Goal: Task Accomplishment & Management: Manage account settings

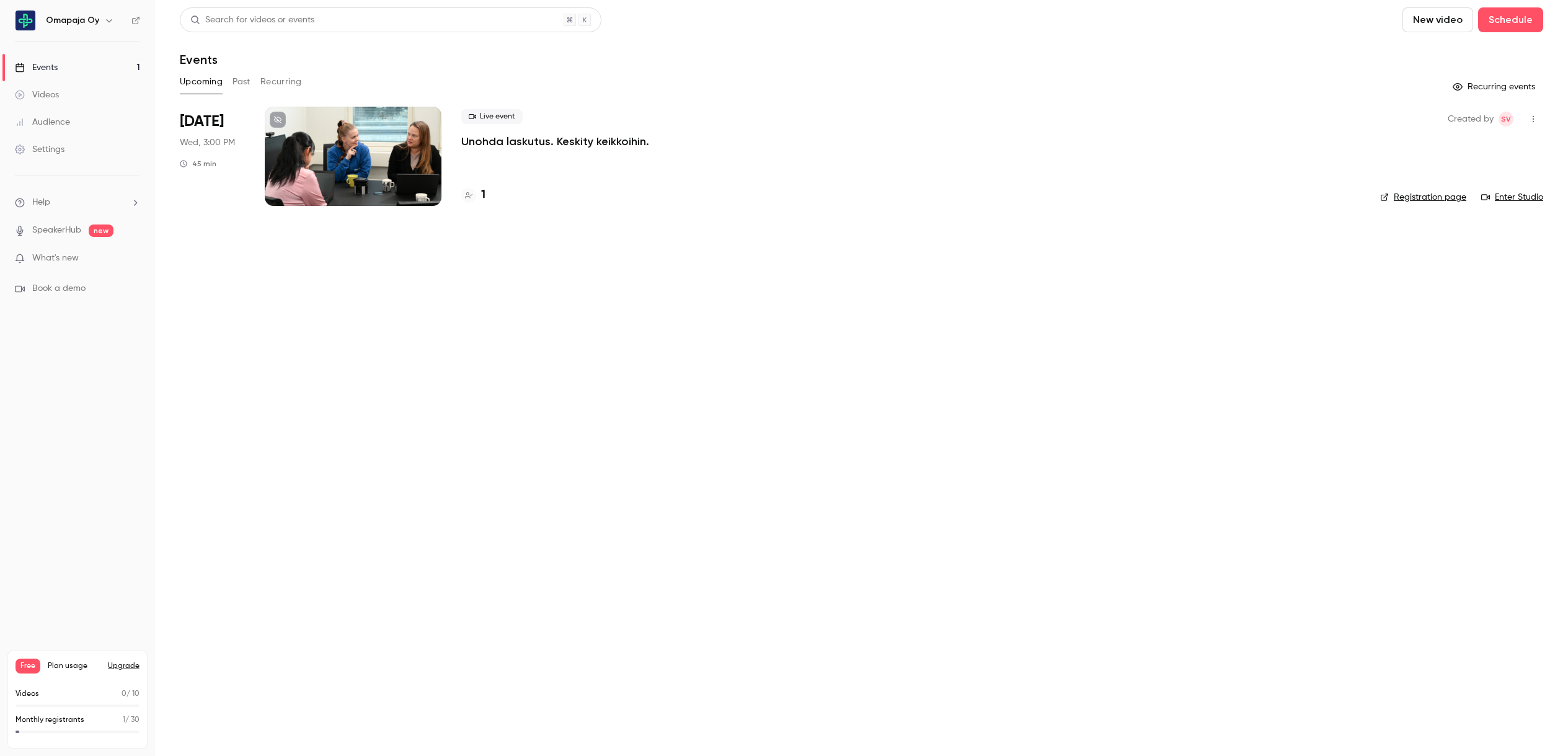
click at [45, 200] on span "Help" at bounding box center [41, 203] width 18 height 13
click at [203, 185] on link "Talk to [GEOGRAPHIC_DATA]" at bounding box center [228, 188] width 136 height 33
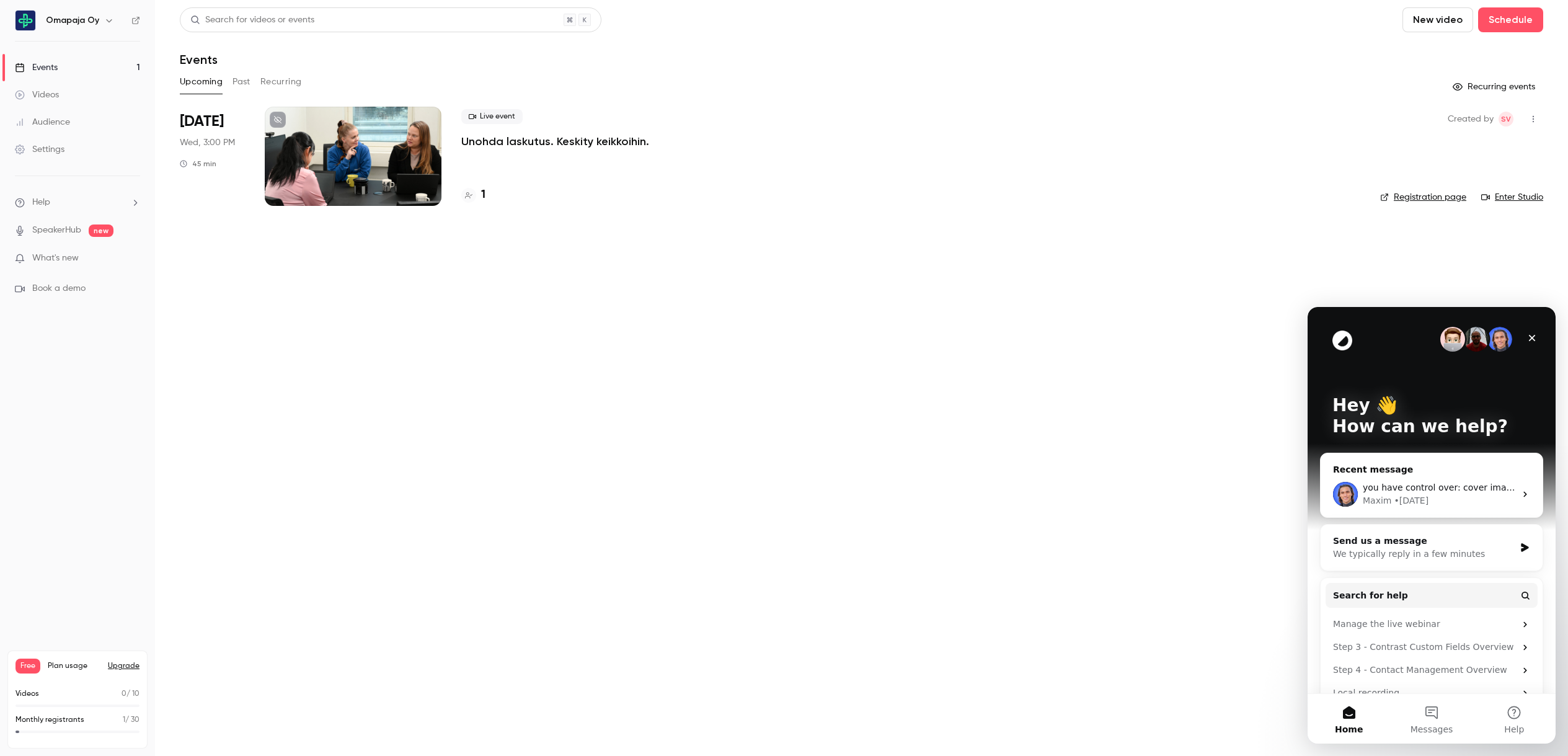
click at [1455, 487] on span "you have control over: cover image, description, speaker text, email copy, comp…" at bounding box center [1571, 487] width 417 height 10
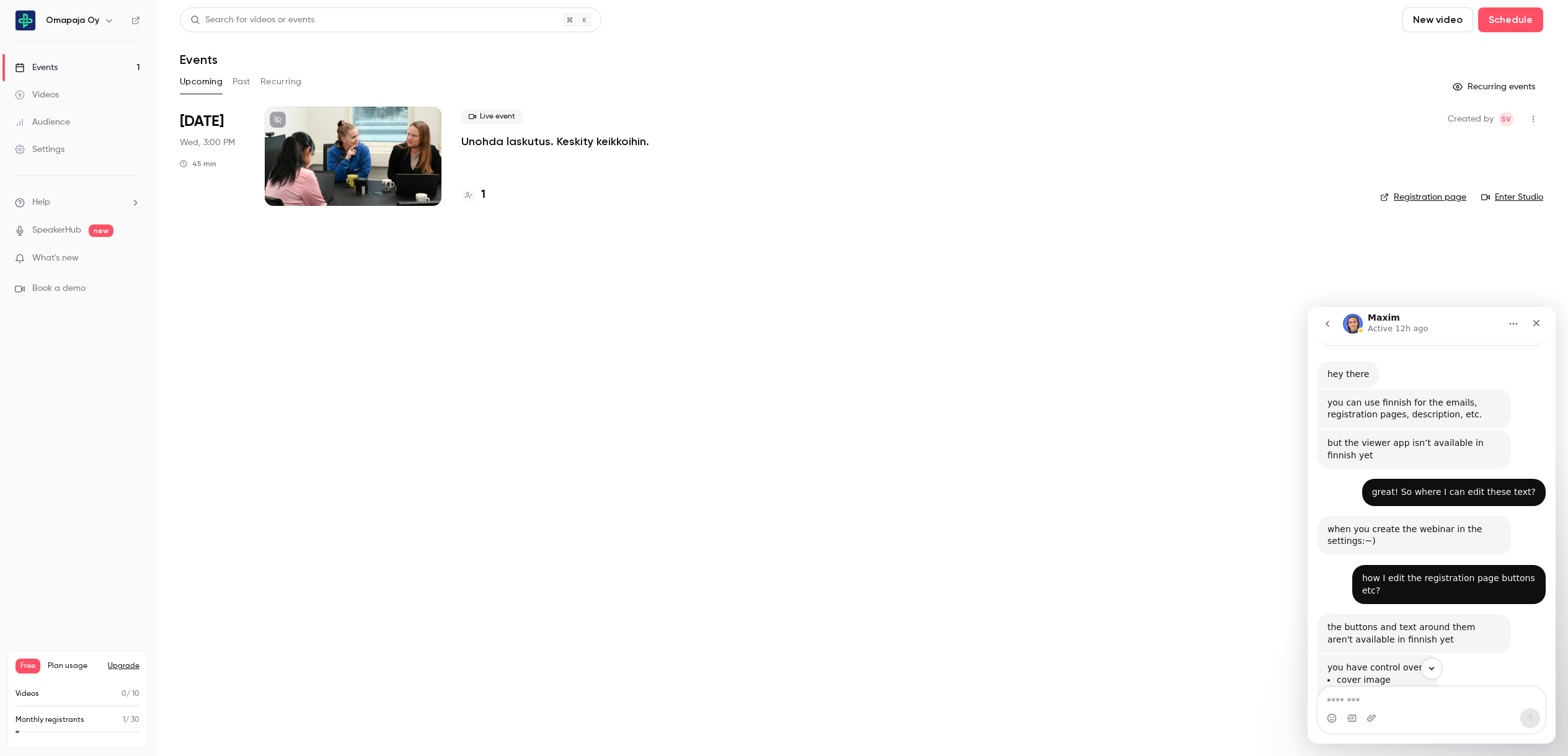
scroll to position [164, 0]
click at [516, 145] on p "Unohda laskutus. Keskity keikkoihin." at bounding box center [555, 141] width 188 height 15
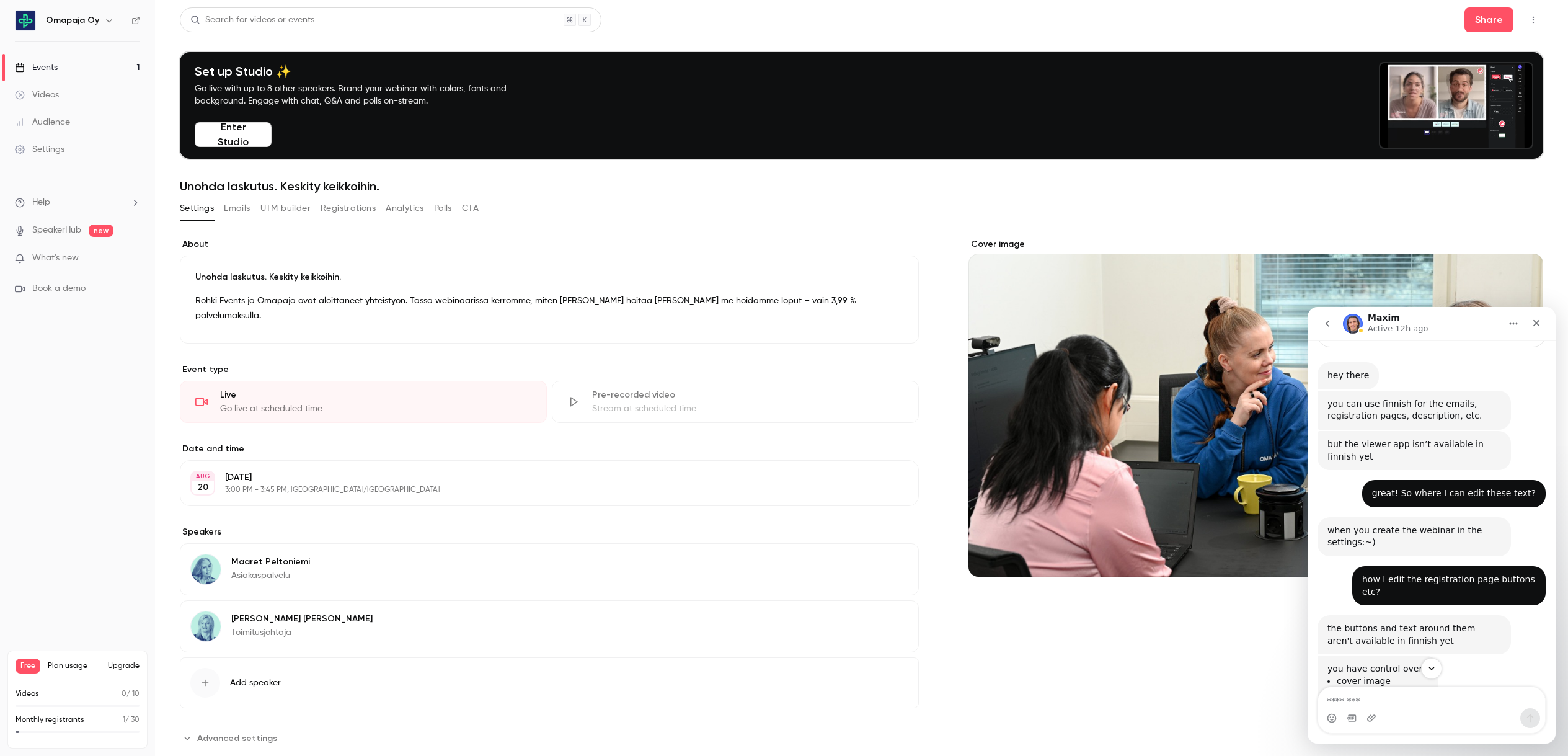
click at [338, 207] on button "Registrations" at bounding box center [348, 208] width 55 height 20
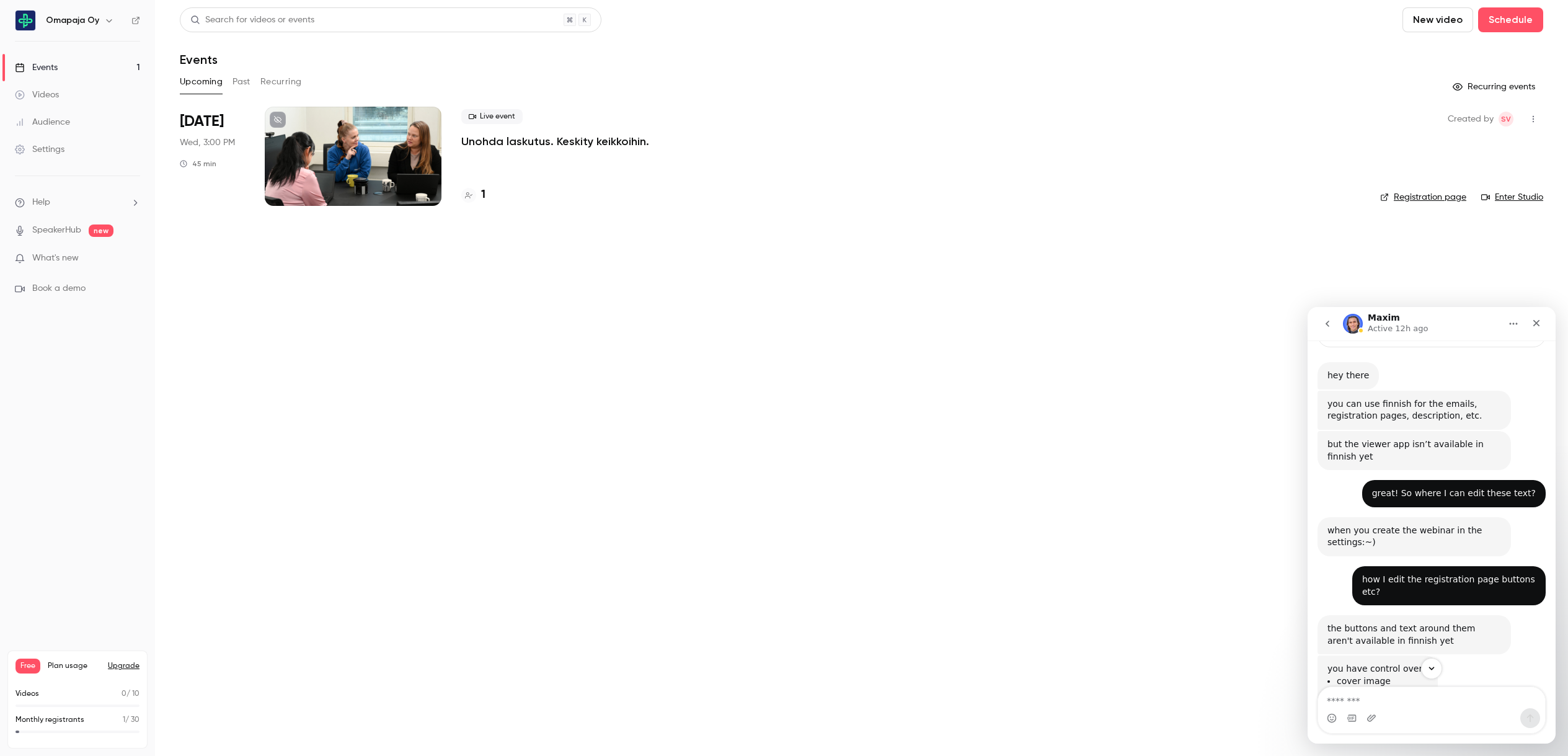
click at [1433, 193] on link "Registration page" at bounding box center [1423, 197] width 86 height 12
